Goal: Find specific page/section: Find specific page/section

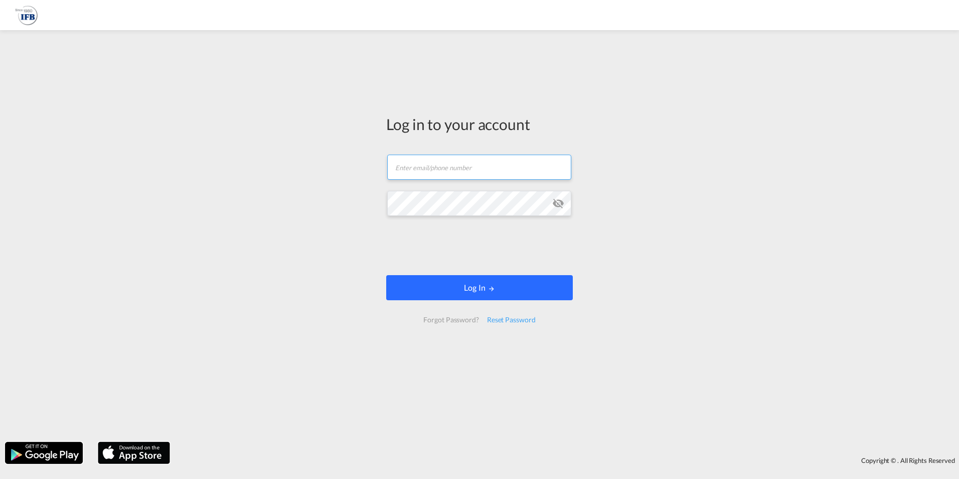
type input "[EMAIL_ADDRESS][PERSON_NAME][DOMAIN_NAME]"
click at [461, 291] on button "Log In" at bounding box center [479, 287] width 187 height 25
